Goal: Communication & Community: Answer question/provide support

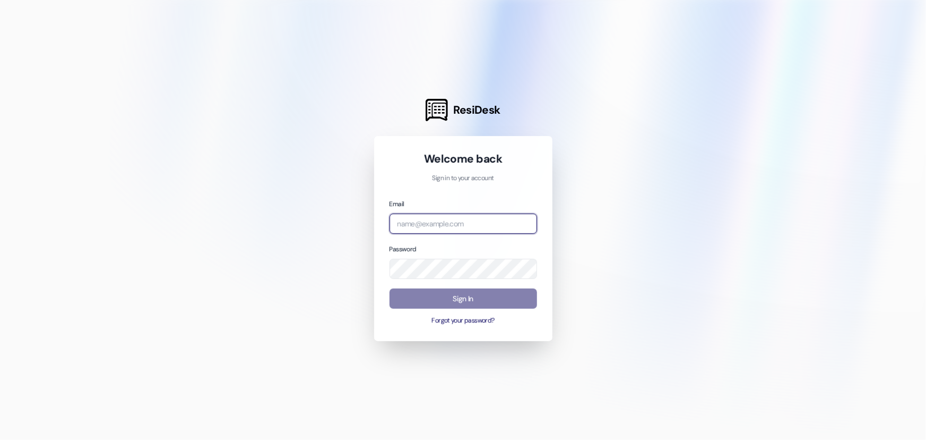
click at [443, 214] on input "email" at bounding box center [464, 223] width 148 height 21
type input "[EMAIL_ADDRESS][DOMAIN_NAME]"
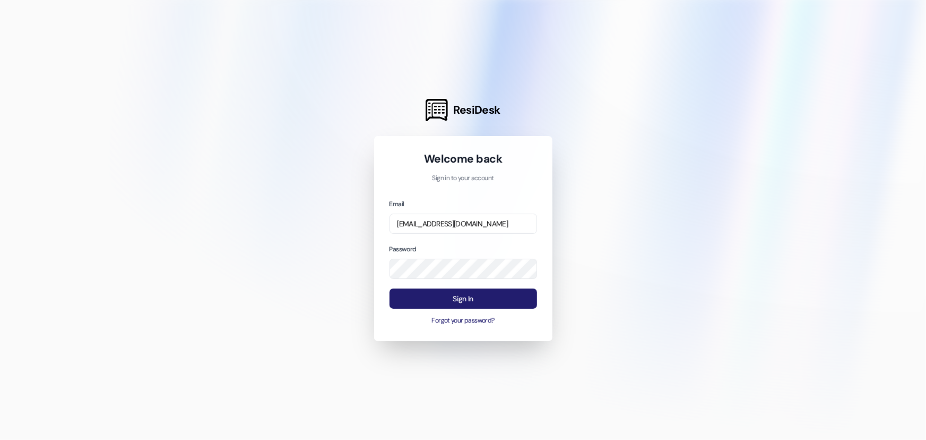
click at [443, 305] on button "Sign In" at bounding box center [464, 298] width 148 height 21
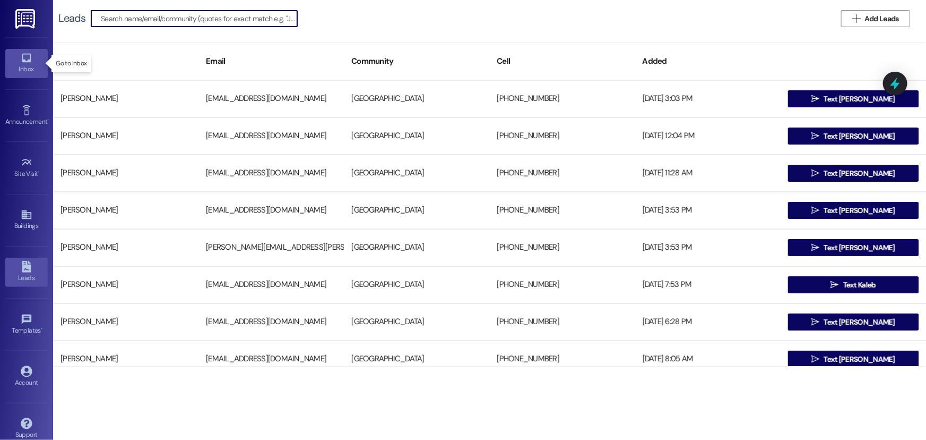
click at [33, 58] on link "Inbox" at bounding box center [26, 63] width 42 height 29
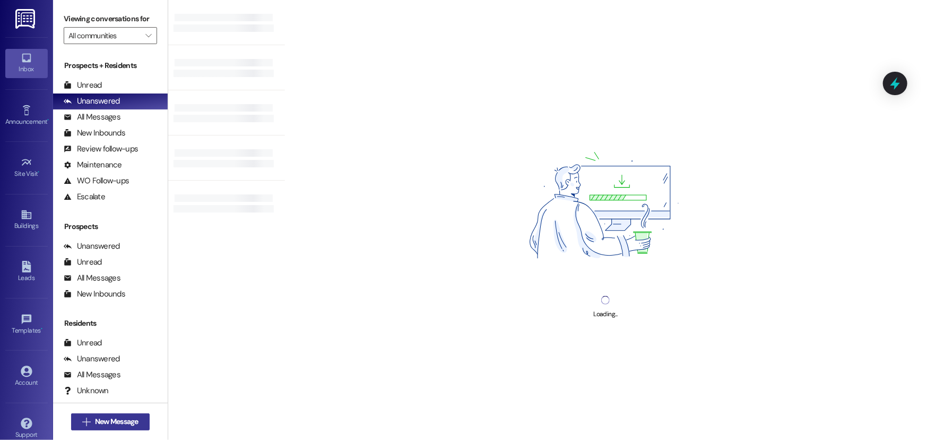
click at [101, 424] on span "New Message" at bounding box center [117, 421] width 44 height 11
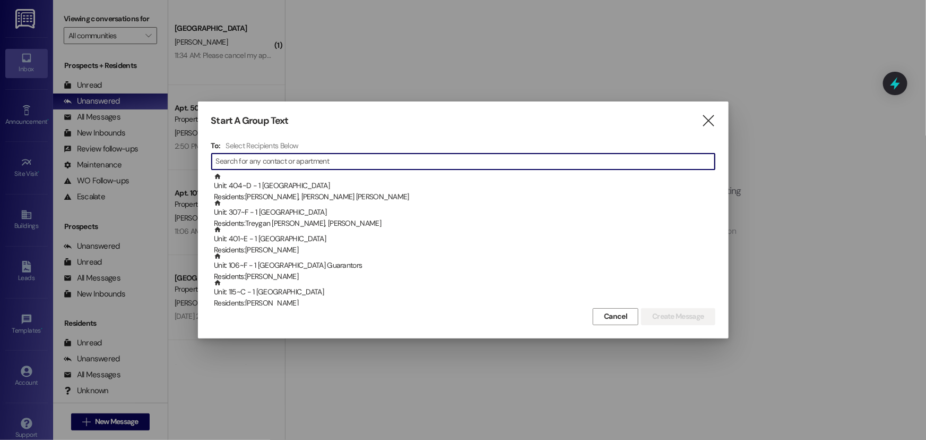
click at [370, 160] on input at bounding box center [465, 161] width 499 height 15
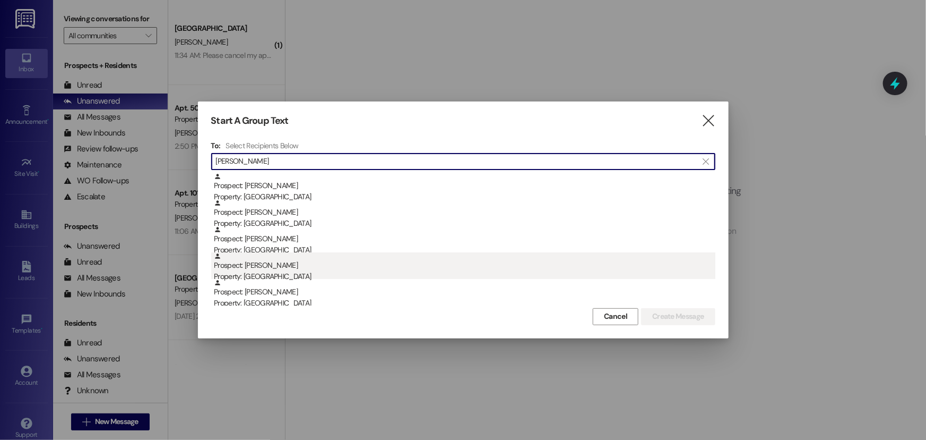
type input "[PERSON_NAME]"
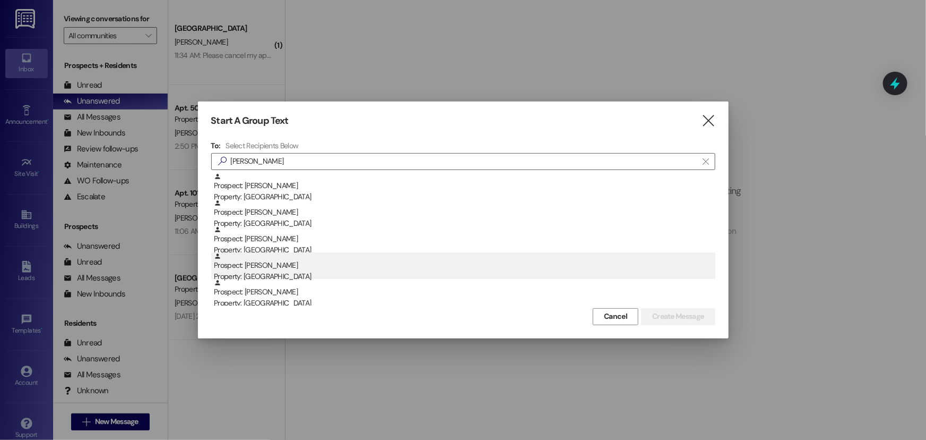
click at [303, 262] on div "Prospect: [PERSON_NAME] Property: [GEOGRAPHIC_DATA]" at bounding box center [465, 267] width 502 height 30
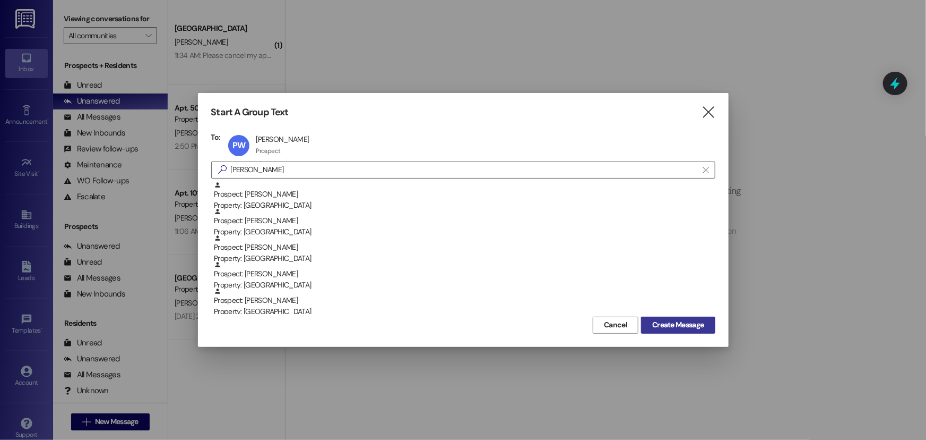
click at [690, 330] on span "Create Message" at bounding box center [678, 324] width 51 height 11
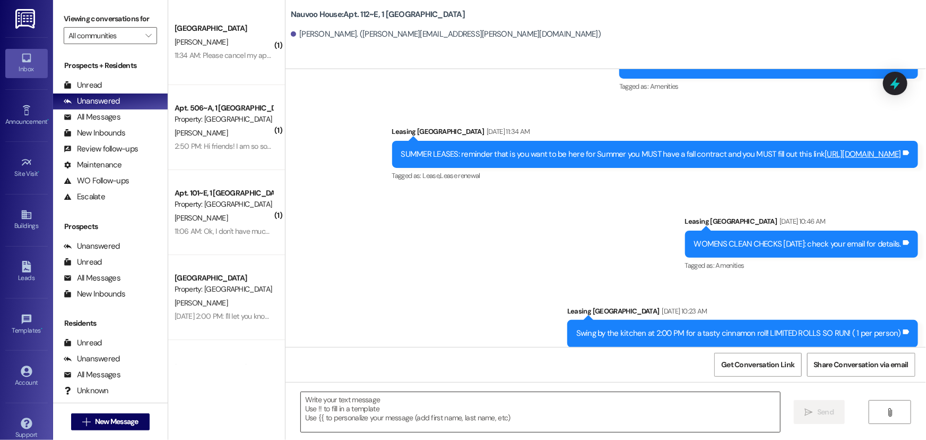
click at [469, 419] on textarea at bounding box center [540, 412] width 479 height 40
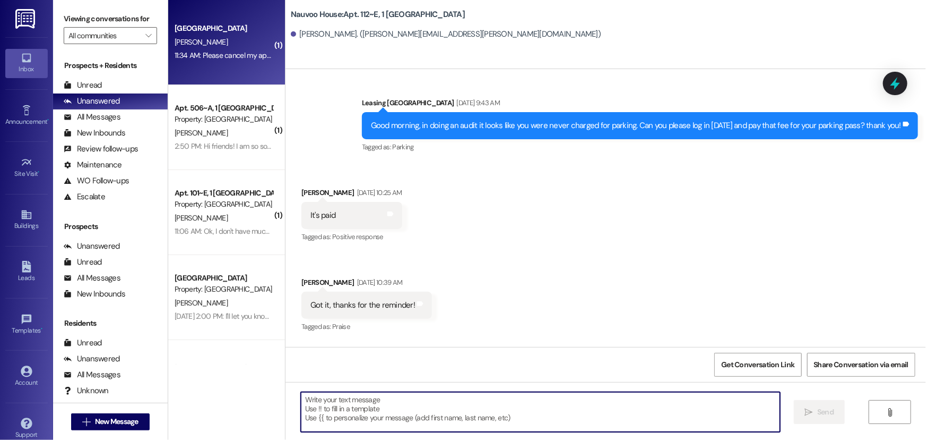
scroll to position [7924, 0]
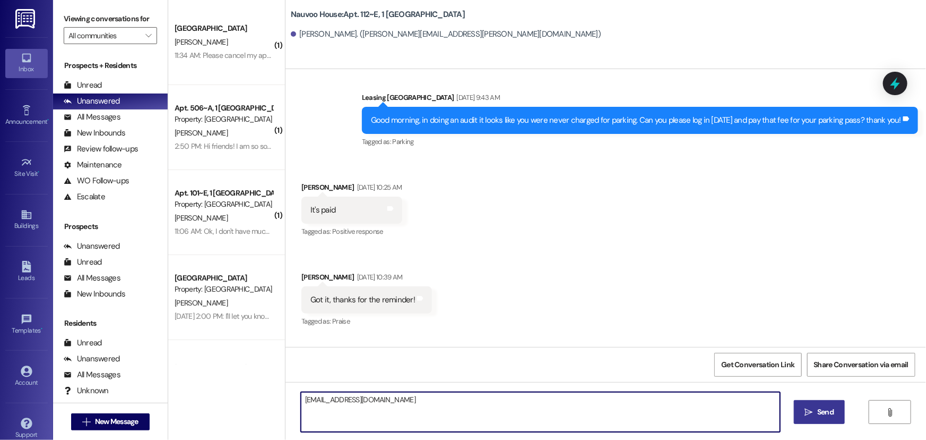
type textarea "[EMAIL_ADDRESS][DOMAIN_NAME]"
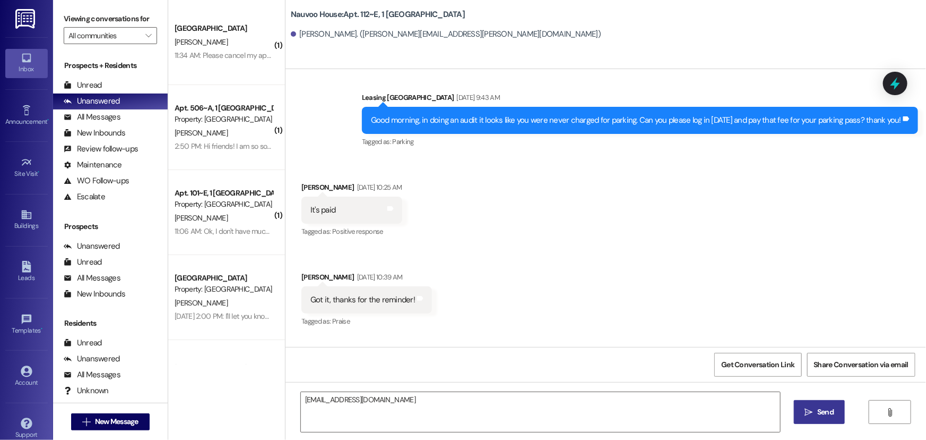
click at [832, 409] on span "Send" at bounding box center [826, 411] width 16 height 11
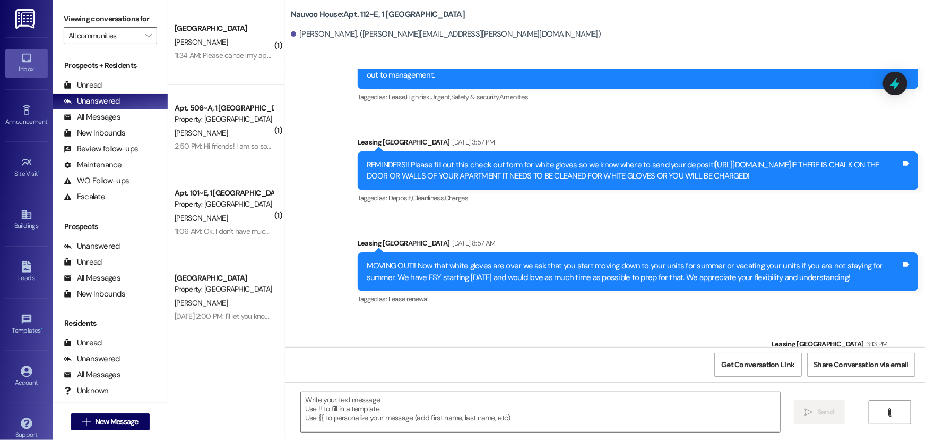
scroll to position [9751, 0]
